Goal: Information Seeking & Learning: Learn about a topic

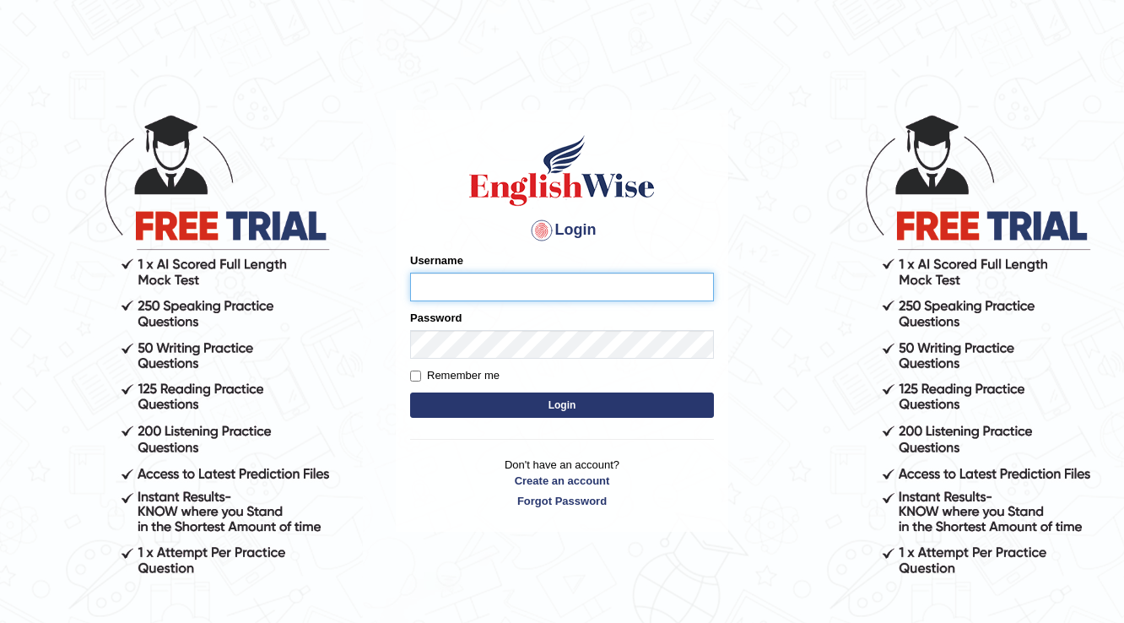
type input "@"
type input "f"
type input "farihaafghan556"
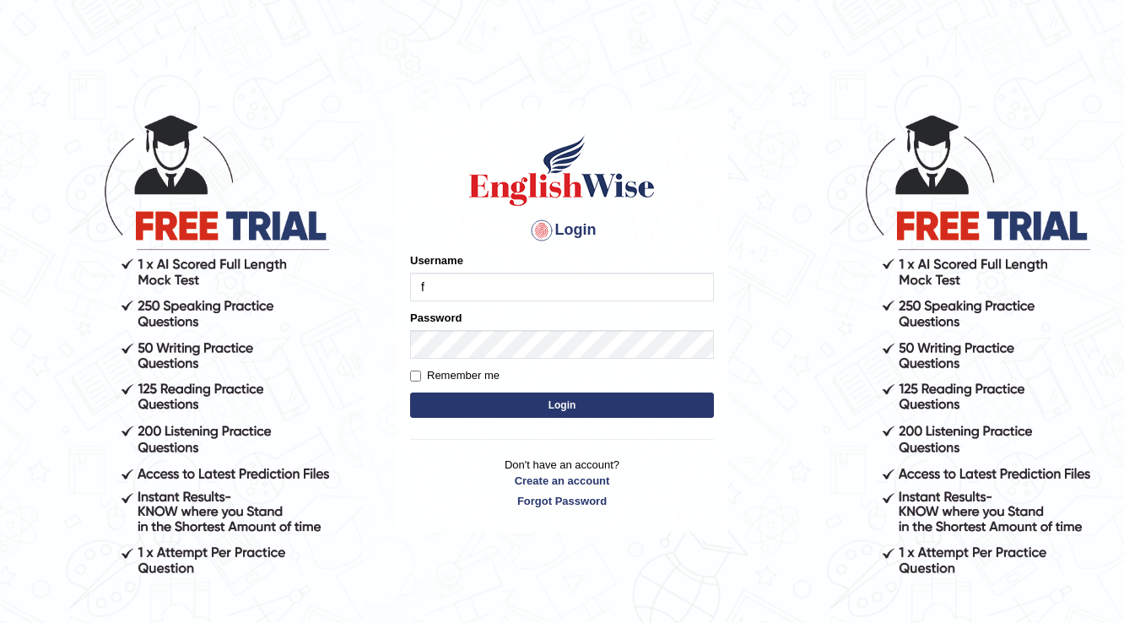
type input "farihaafghan556"
click at [499, 363] on form "Please fix the following errors: Username farihaafghan556 Password Remember me …" at bounding box center [562, 337] width 304 height 170
click at [587, 402] on button "Login" at bounding box center [562, 404] width 304 height 25
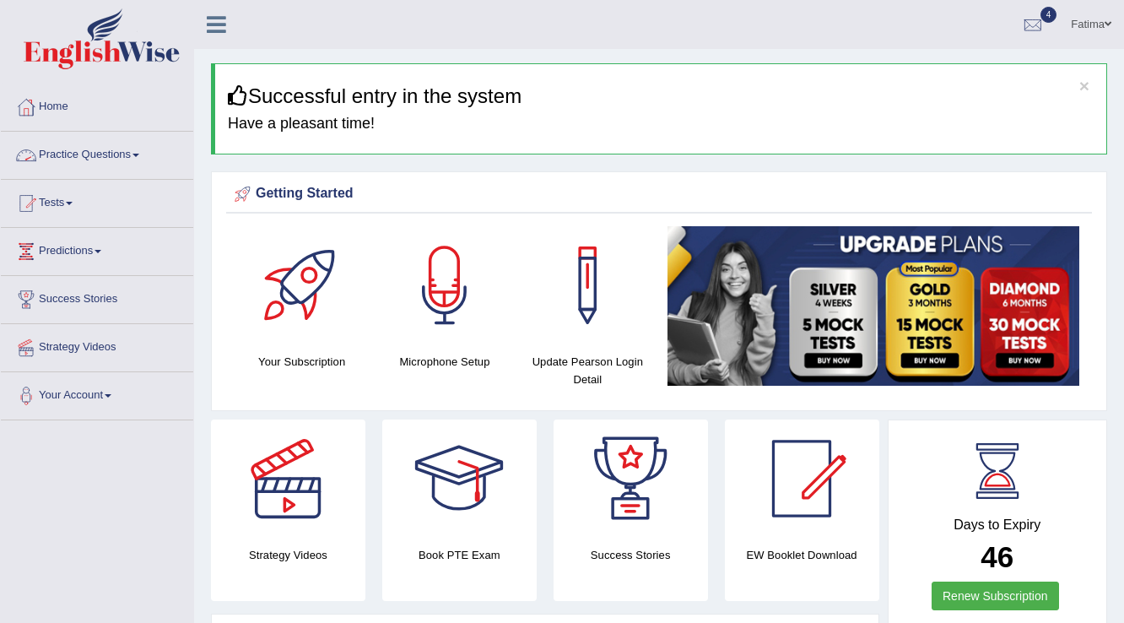
click at [147, 142] on link "Practice Questions" at bounding box center [97, 153] width 192 height 42
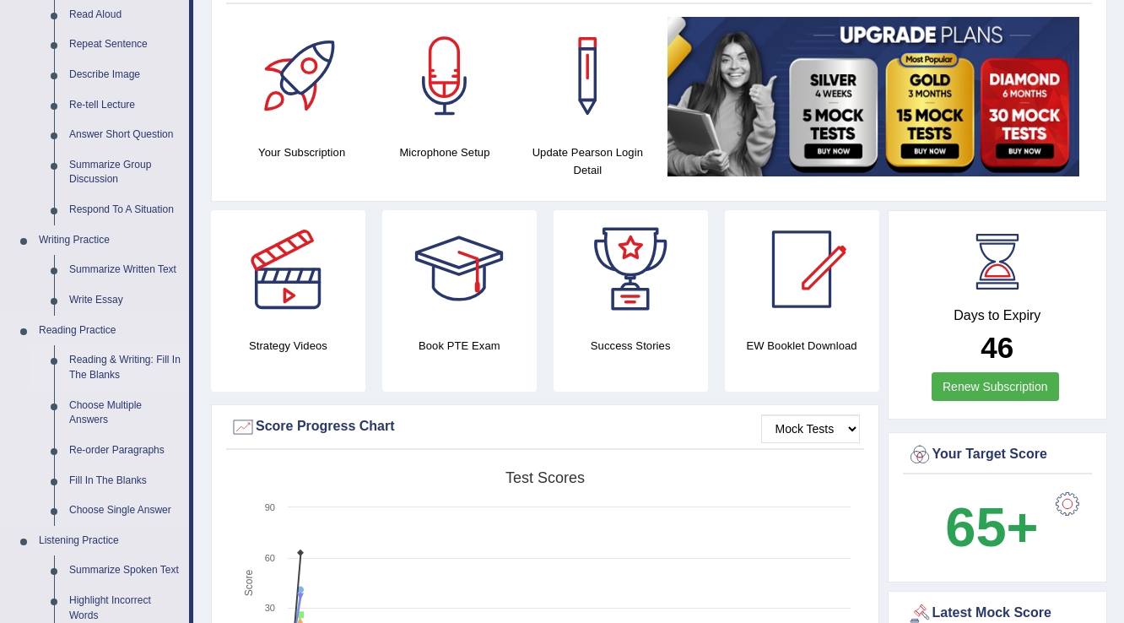
scroll to position [67, 0]
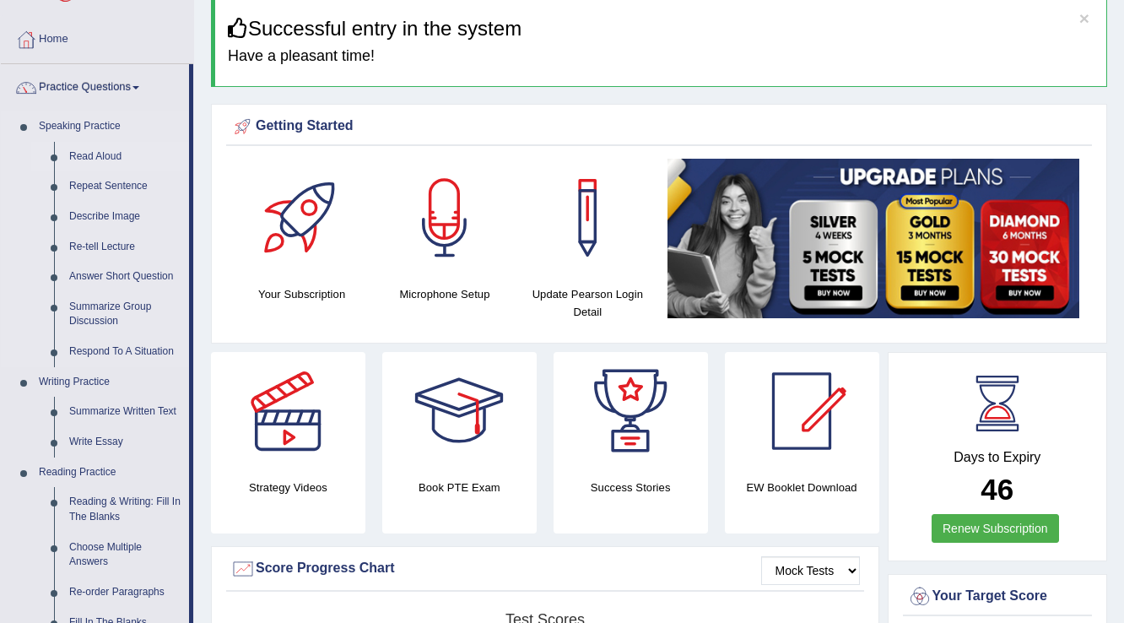
click at [101, 148] on link "Read Aloud" at bounding box center [125, 157] width 127 height 30
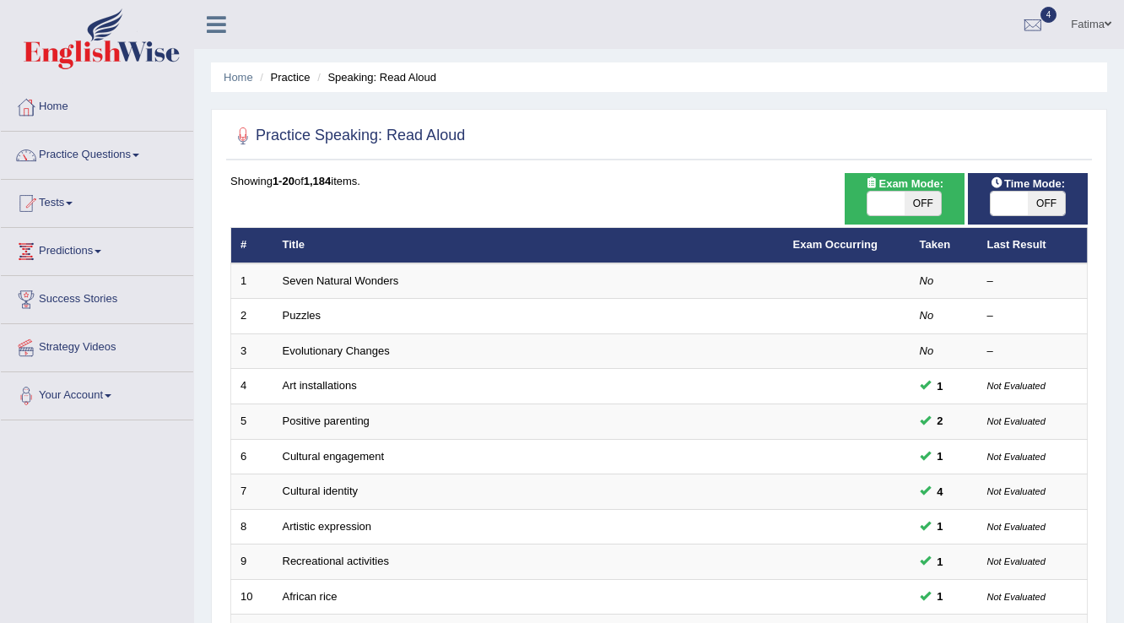
click at [899, 195] on span at bounding box center [885, 204] width 37 height 24
checkbox input "true"
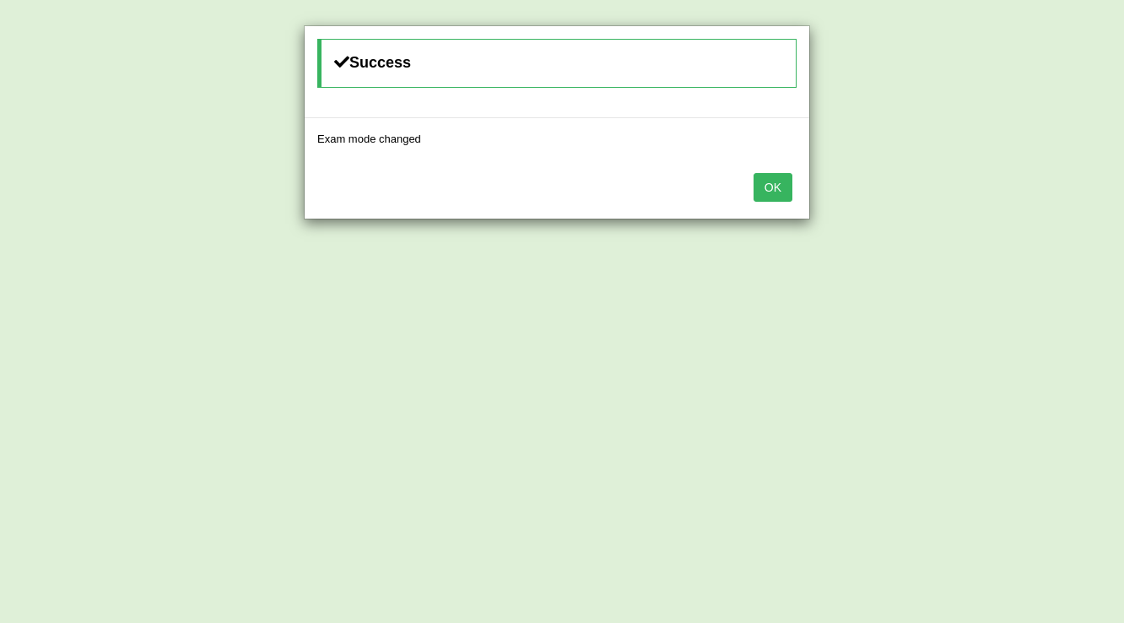
click at [914, 202] on div "Success Exam mode changed OK" at bounding box center [562, 311] width 1124 height 623
click at [893, 193] on div "Success Exam mode changed OK" at bounding box center [567, 311] width 1134 height 623
click at [769, 184] on button "OK" at bounding box center [777, 187] width 39 height 29
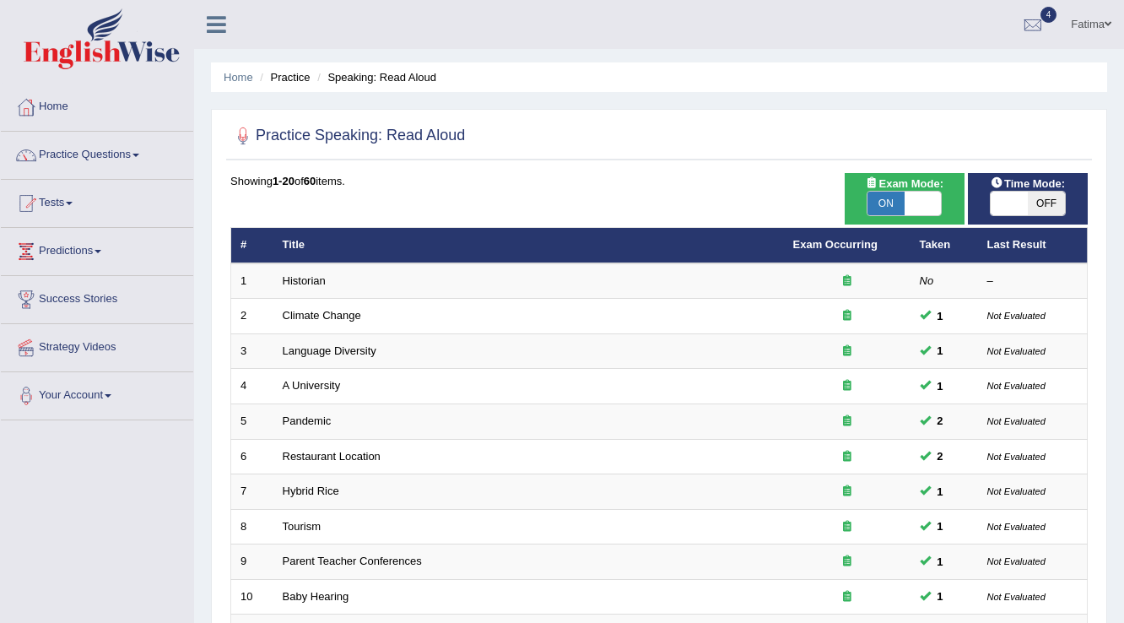
click at [1047, 197] on span "OFF" at bounding box center [1046, 204] width 37 height 24
checkbox input "true"
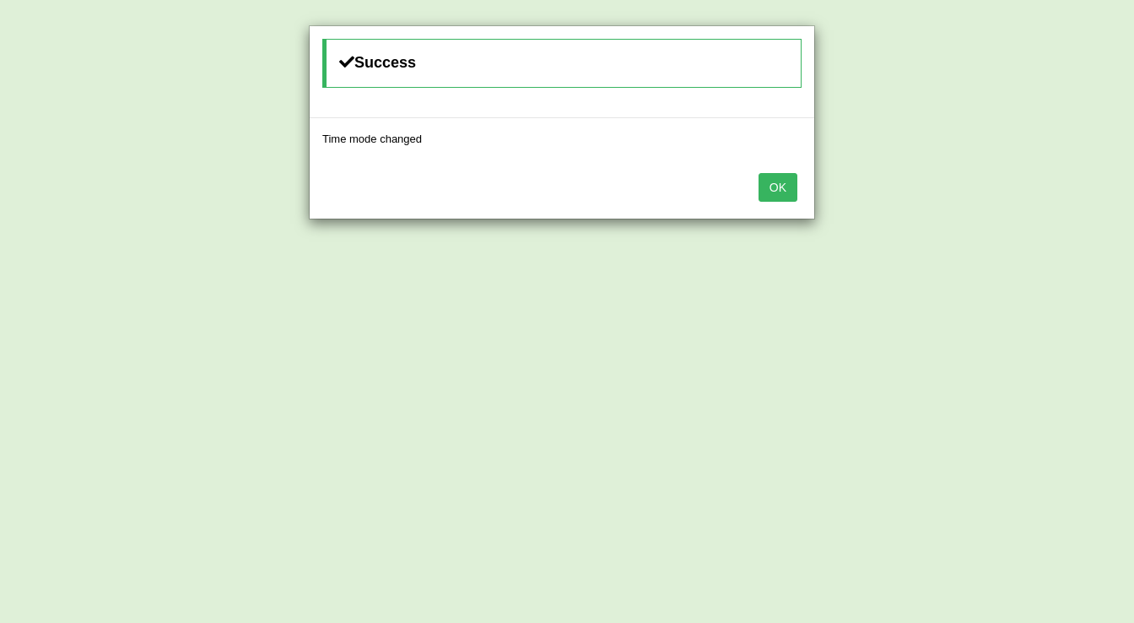
click at [774, 189] on button "OK" at bounding box center [777, 187] width 39 height 29
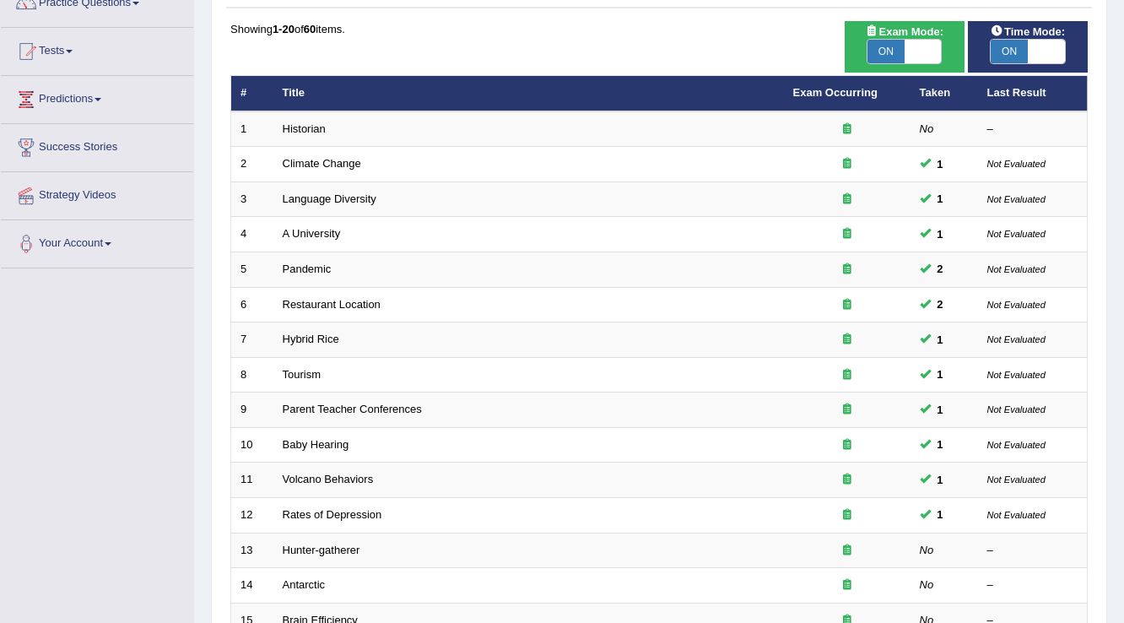
scroll to position [405, 0]
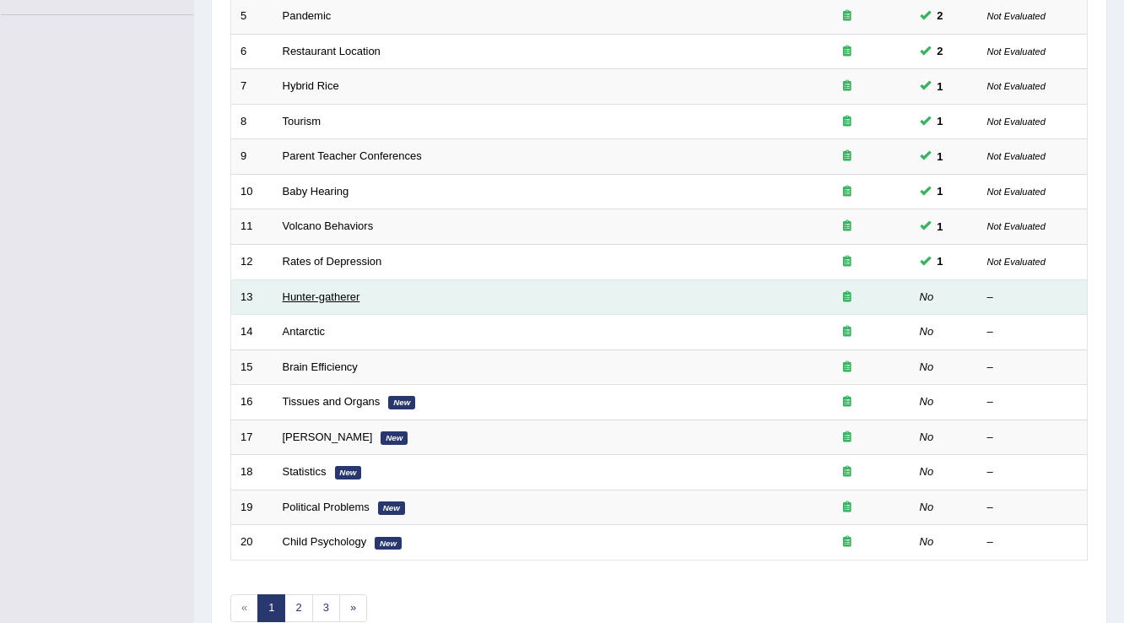
click at [310, 290] on link "Hunter-gatherer" at bounding box center [322, 296] width 78 height 13
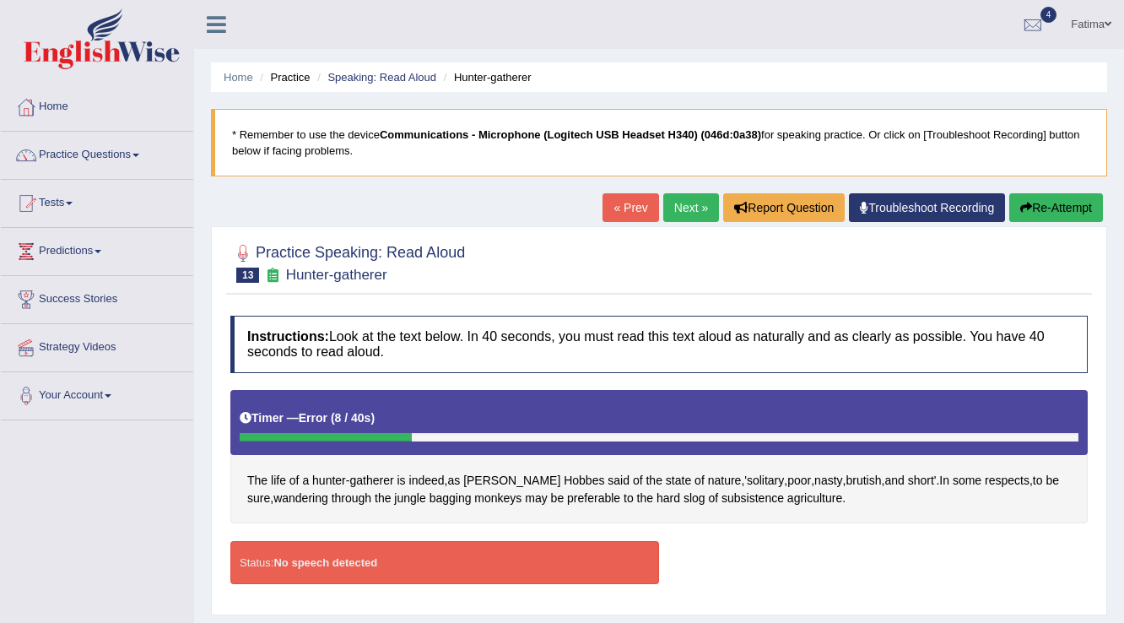
click at [1046, 213] on button "Re-Attempt" at bounding box center [1056, 207] width 94 height 29
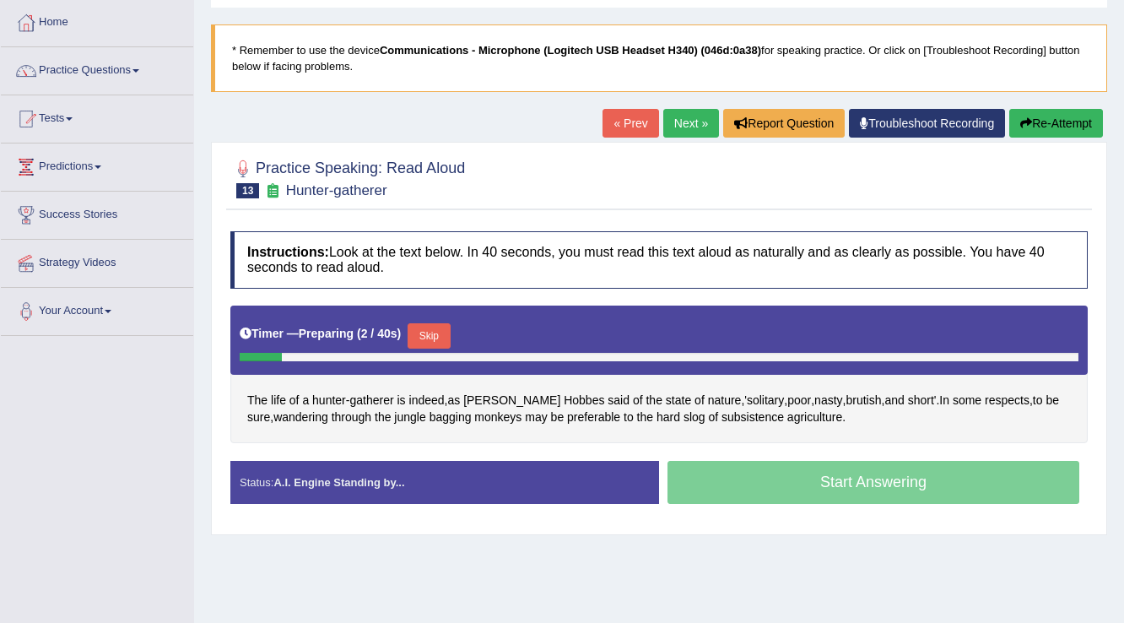
scroll to position [61, 0]
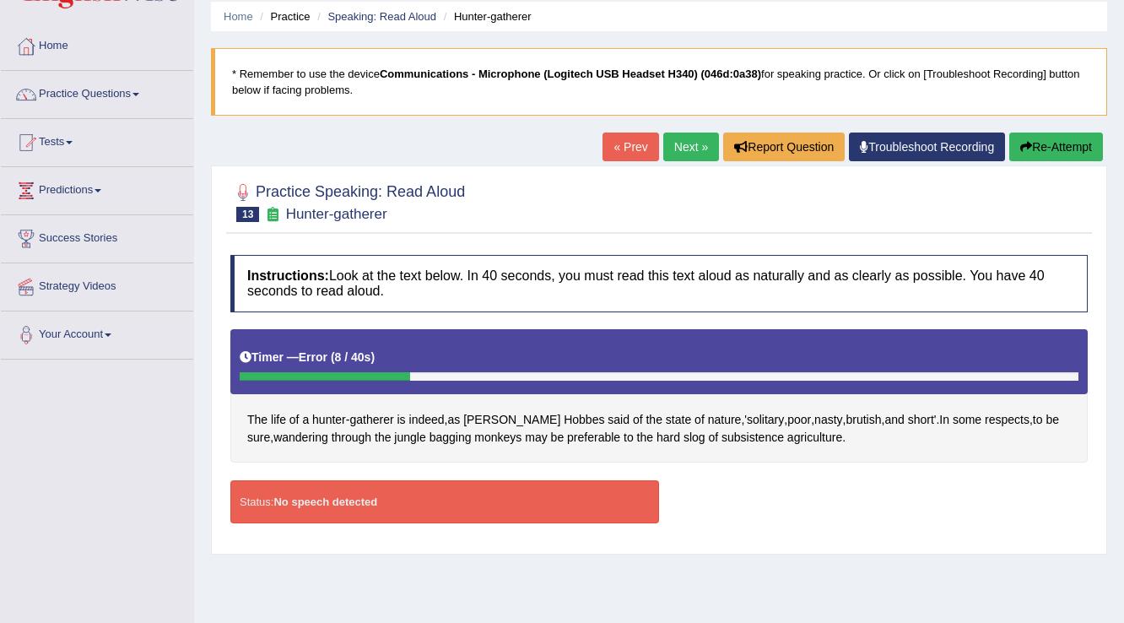
click at [1064, 143] on button "Re-Attempt" at bounding box center [1056, 146] width 94 height 29
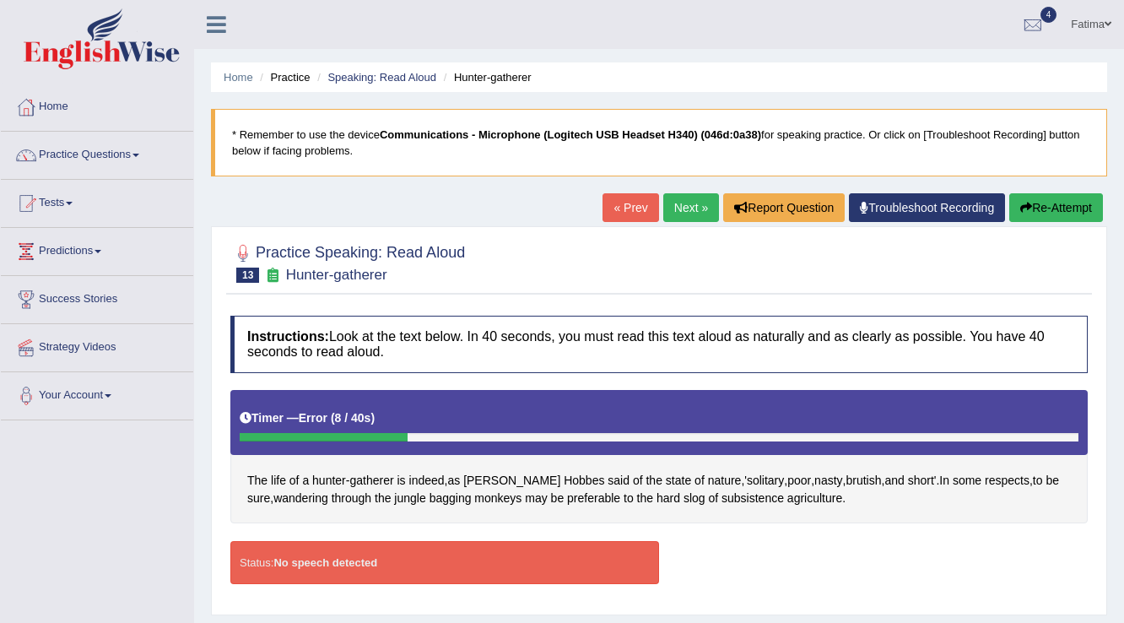
click at [1068, 208] on button "Re-Attempt" at bounding box center [1056, 207] width 94 height 29
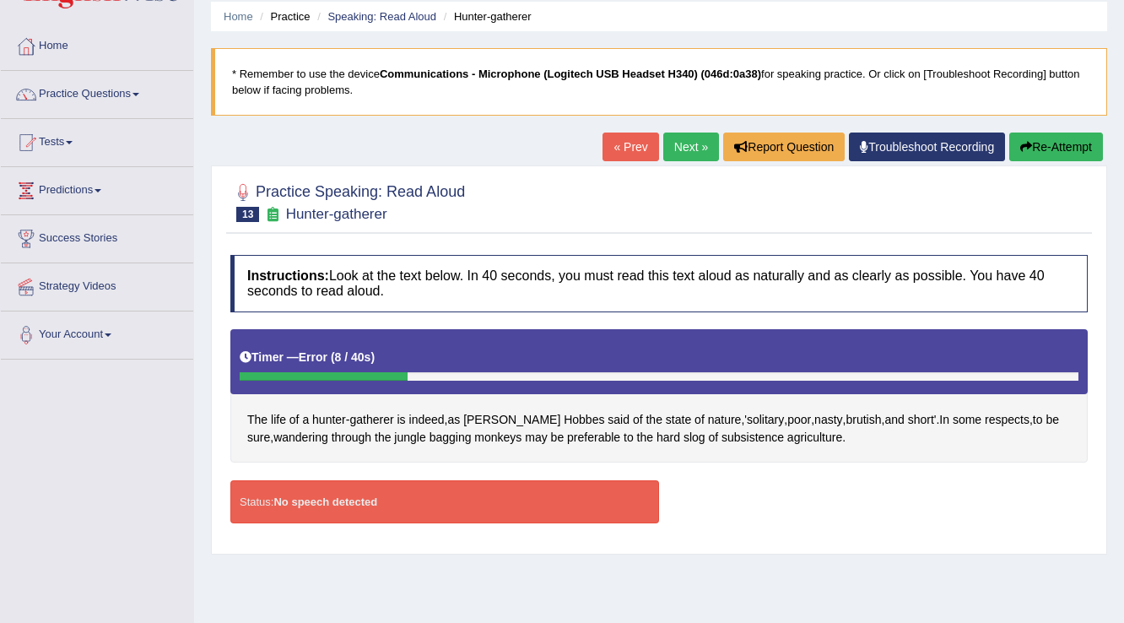
scroll to position [67, 0]
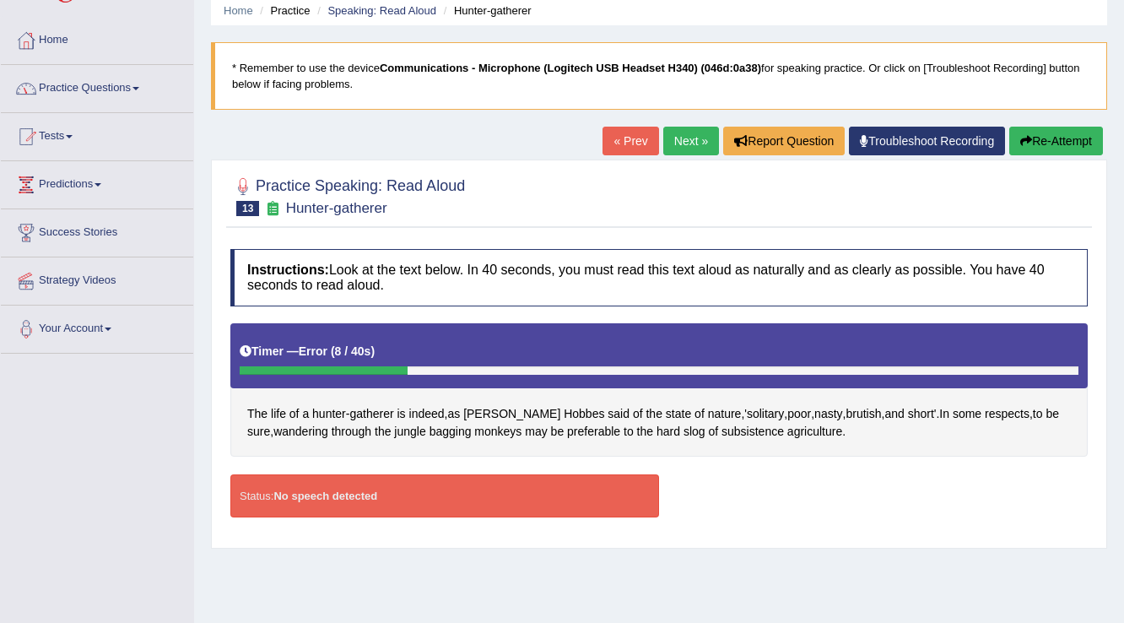
click at [143, 89] on link "Practice Questions" at bounding box center [97, 86] width 192 height 42
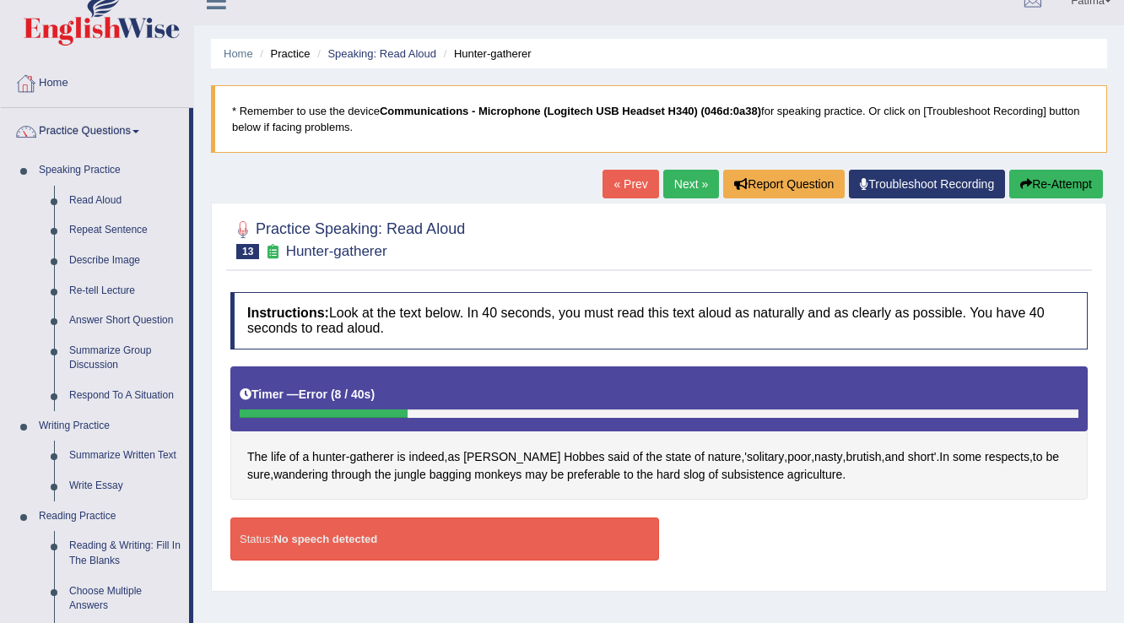
scroll to position [0, 0]
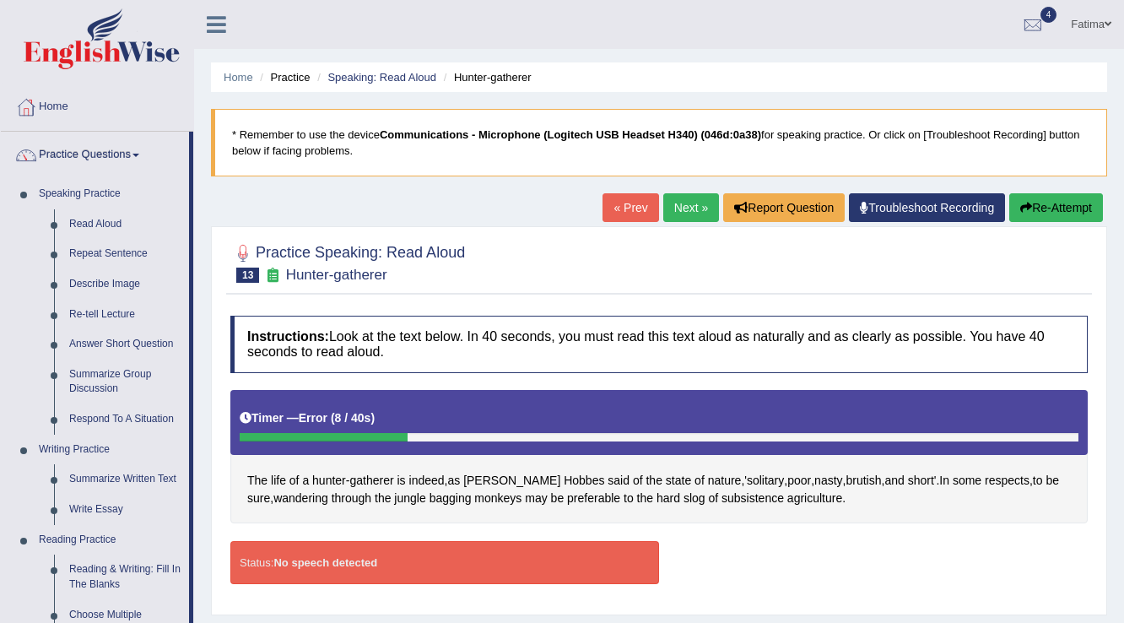
click at [1108, 19] on span at bounding box center [1107, 24] width 7 height 11
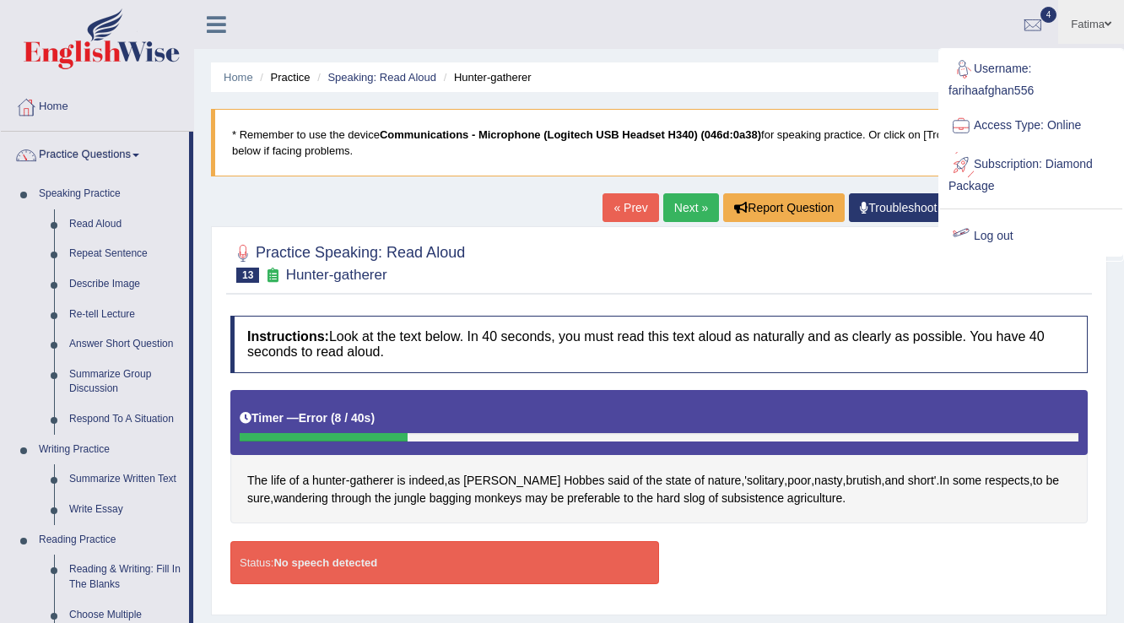
click at [1009, 236] on link "Log out" at bounding box center [1031, 236] width 182 height 39
